Goal: Participate in discussion

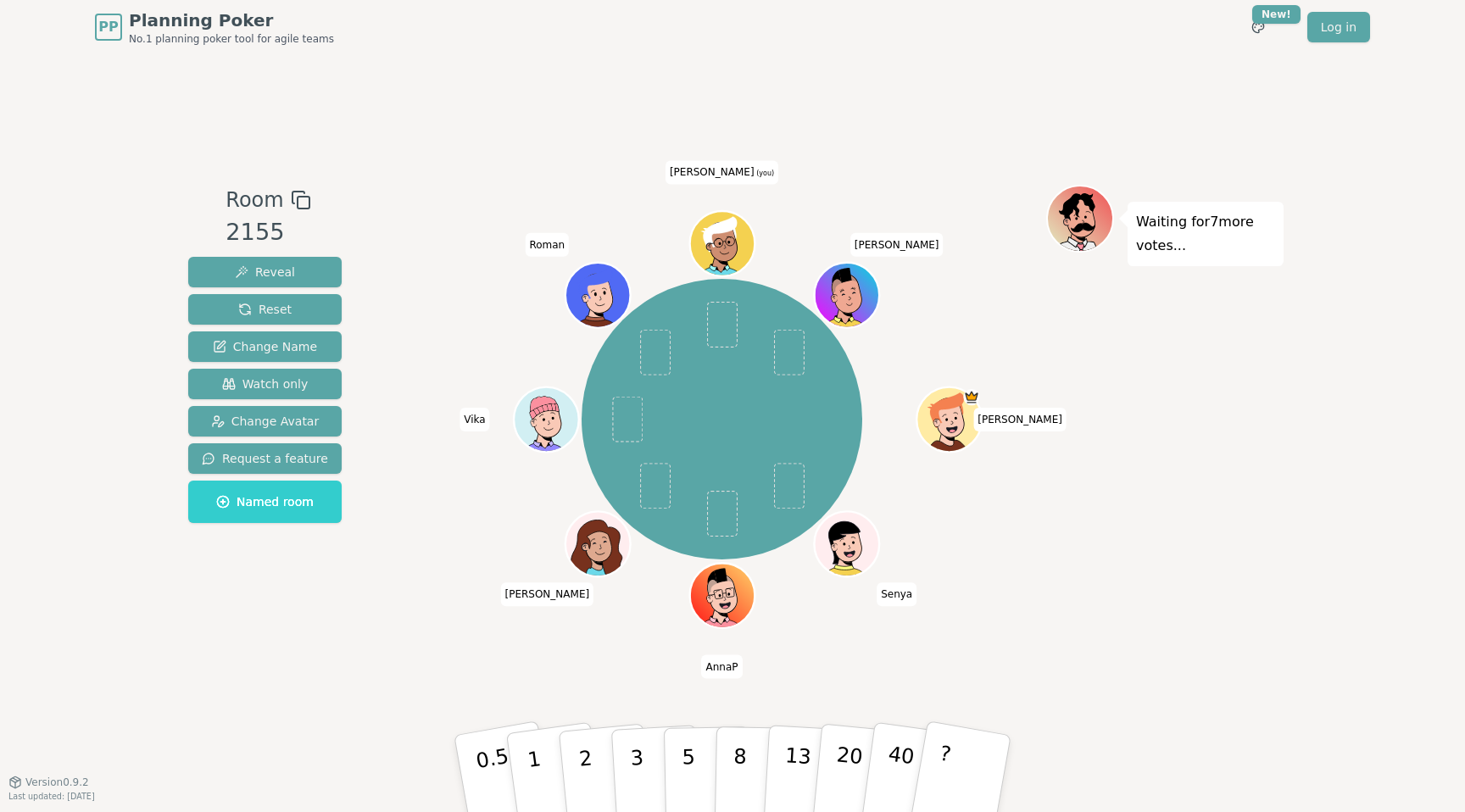
click at [482, 174] on div "Room 2155 Reveal Reset Change Name Watch only Change Avatar Request a feature N…" at bounding box center [732, 418] width 1102 height 728
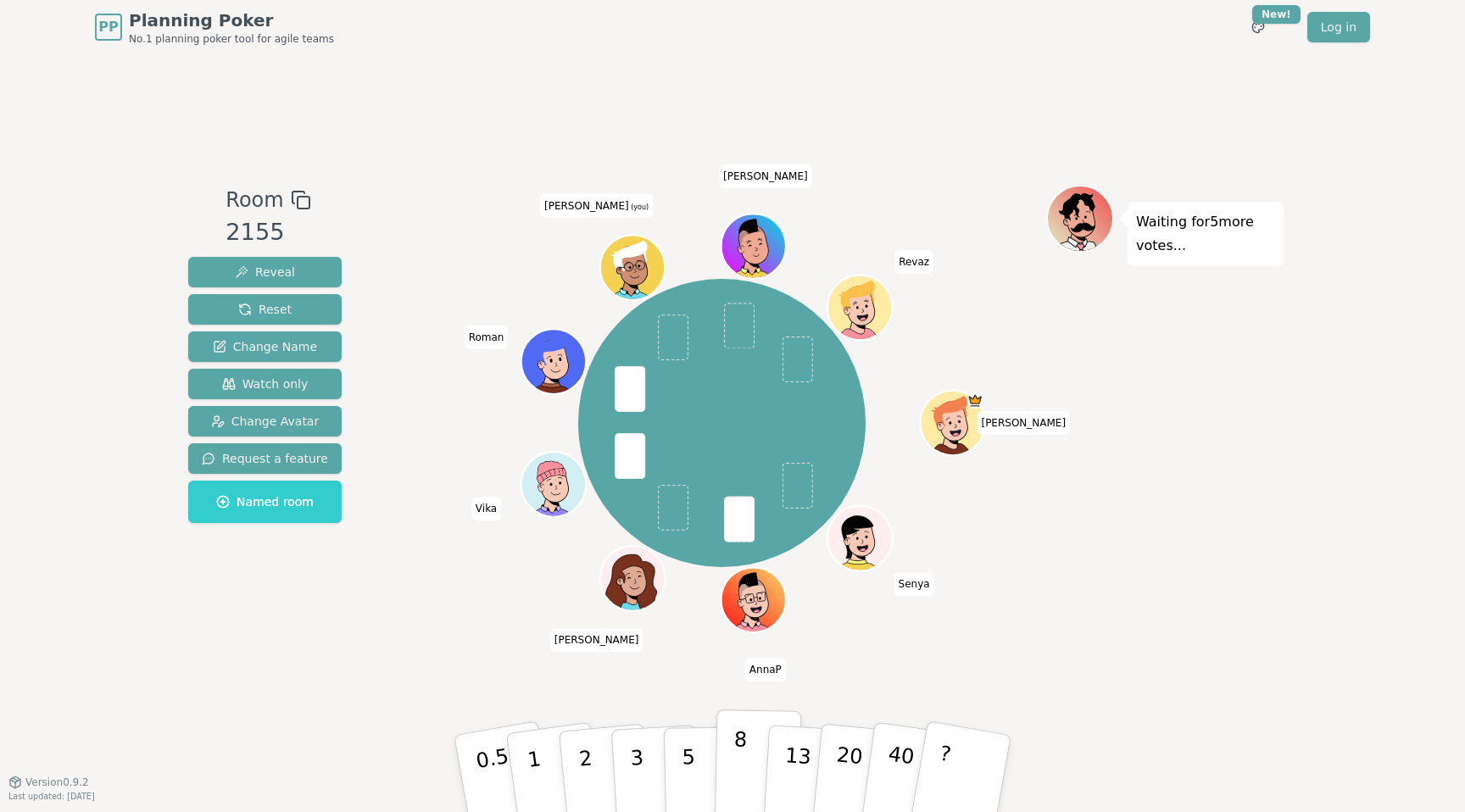
click at [744, 760] on p "8" at bounding box center [739, 774] width 14 height 92
click at [876, 686] on div "Room 2155 Reveal Reset Change Name Watch only Change Avatar Request a feature N…" at bounding box center [732, 418] width 1102 height 728
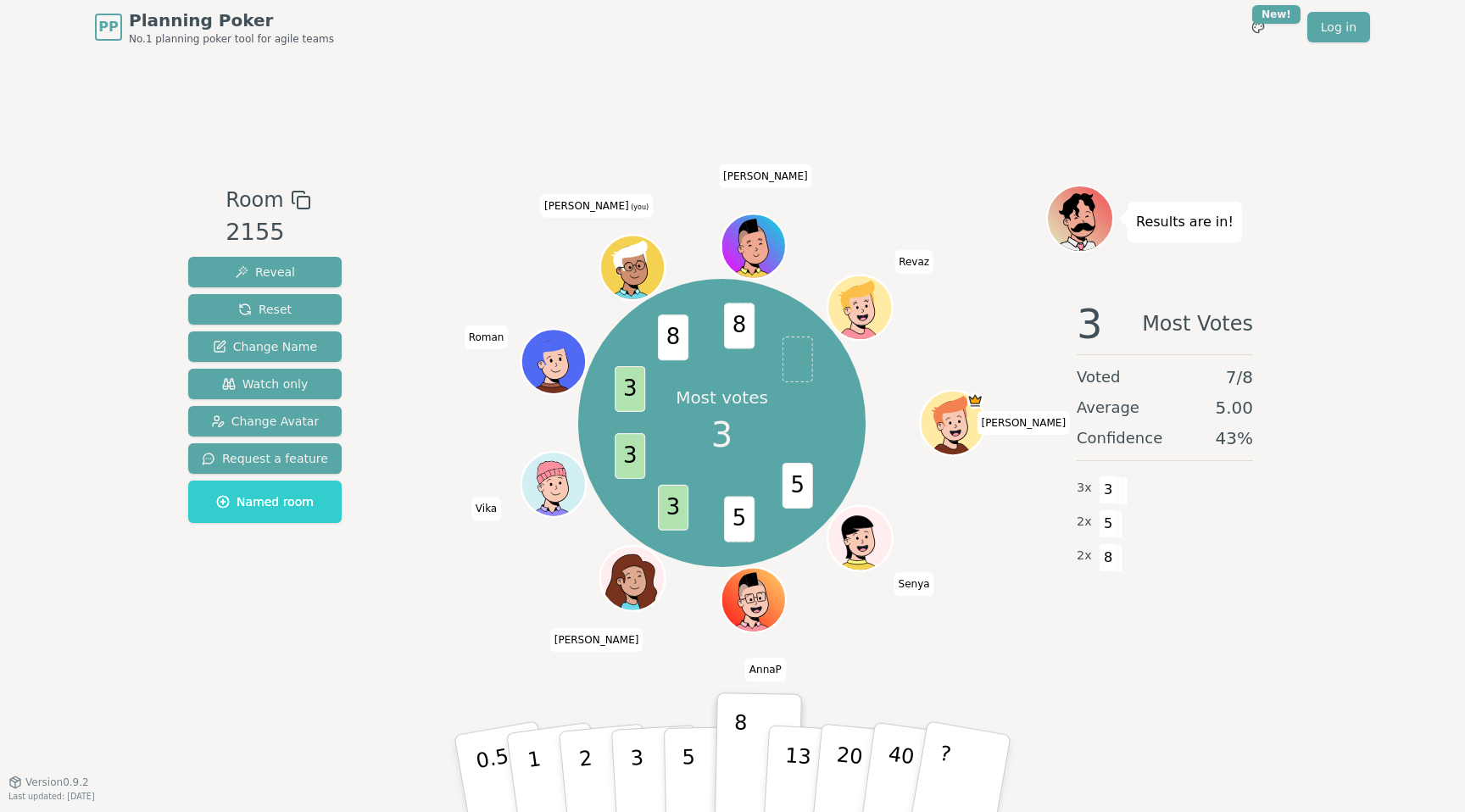
click at [922, 366] on div "Most votes 3 5 5 3 3 3 8 8 [PERSON_NAME] AnnaP [PERSON_NAME] Vika [PERSON_NAME]…" at bounding box center [722, 423] width 649 height 416
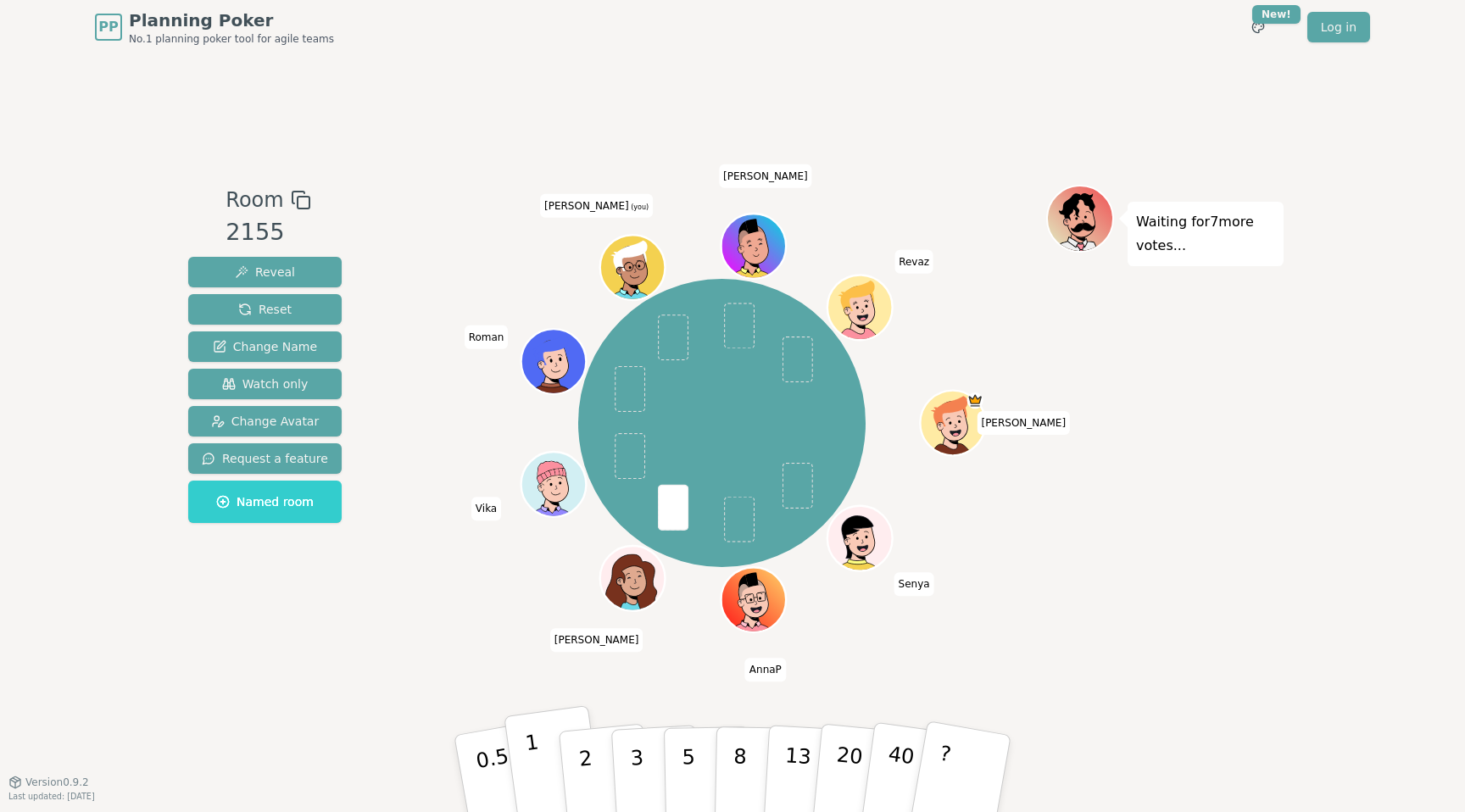
click at [536, 762] on p "1" at bounding box center [536, 777] width 26 height 93
click at [504, 671] on div "Room 2155 Reveal Reset Change Name Watch only Change Avatar Request a feature N…" at bounding box center [732, 418] width 1102 height 728
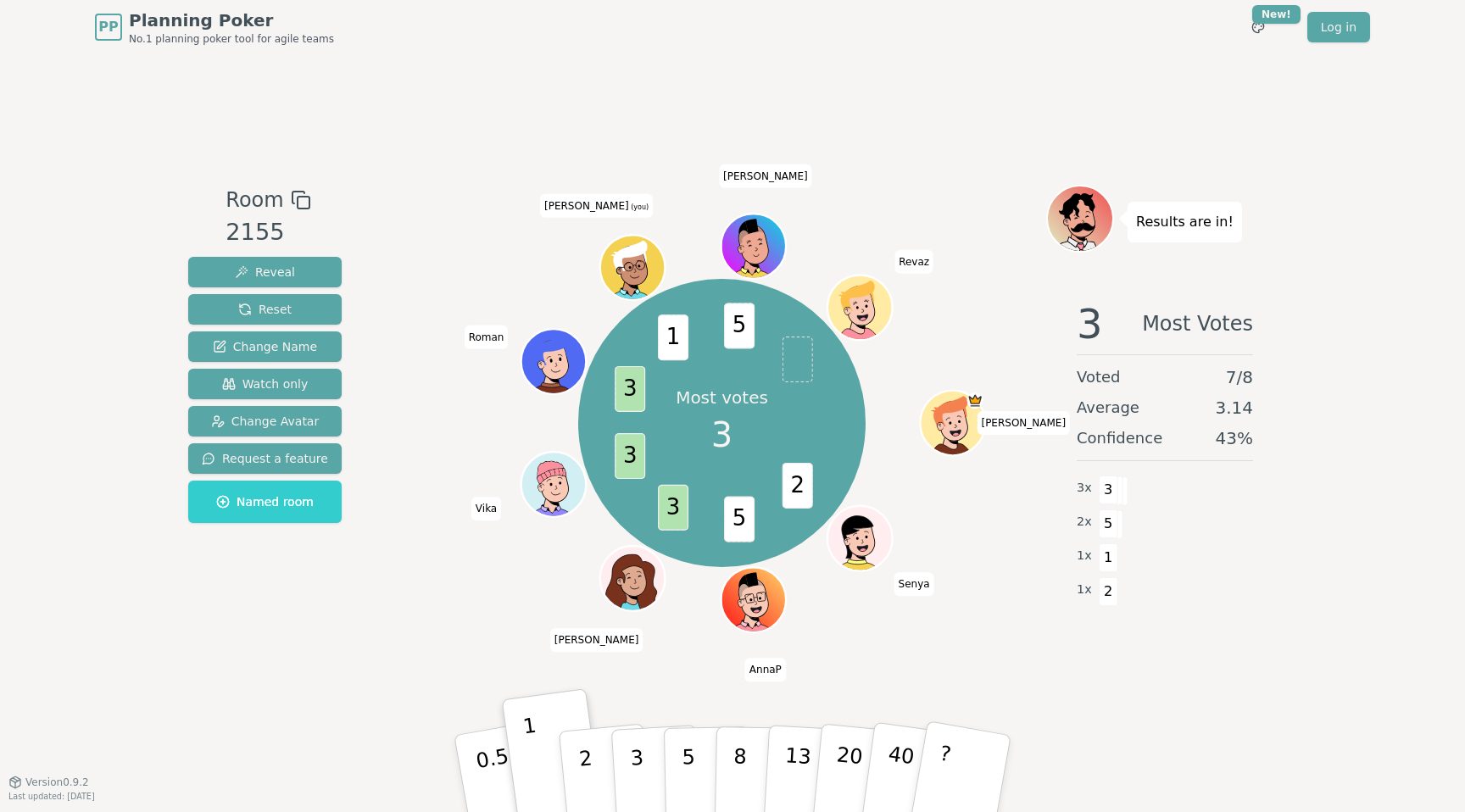
click at [809, 595] on div "Most votes 3 2 5 3 3 3 1 5 [PERSON_NAME] AnnaP [PERSON_NAME] Vika [PERSON_NAME]…" at bounding box center [722, 423] width 649 height 416
click at [637, 665] on div "Room 2155 Reveal Reset Change Name Watch only Change Avatar Request a feature N…" at bounding box center [732, 418] width 1102 height 728
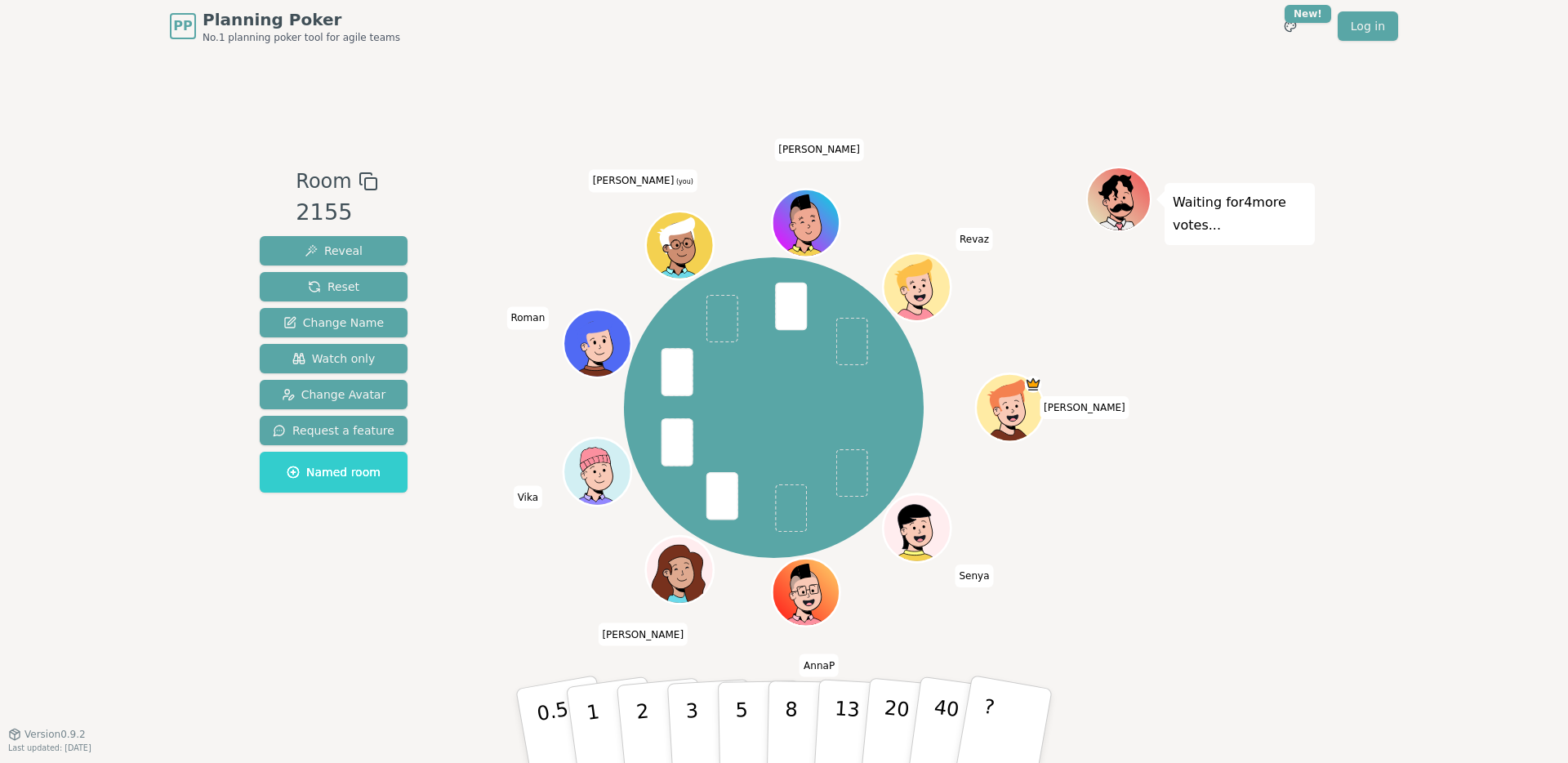
click at [981, 340] on div "[PERSON_NAME] AnnaP [PERSON_NAME] Vika [PERSON_NAME] (you) [PERSON_NAME]" at bounding box center [774, 408] width 625 height 423
click at [1012, 331] on div "[PERSON_NAME] AnnaP [PERSON_NAME] Vika [PERSON_NAME] (you) [PERSON_NAME]" at bounding box center [774, 408] width 625 height 423
click at [741, 700] on p "5" at bounding box center [742, 727] width 14 height 89
